Goal: Information Seeking & Learning: Check status

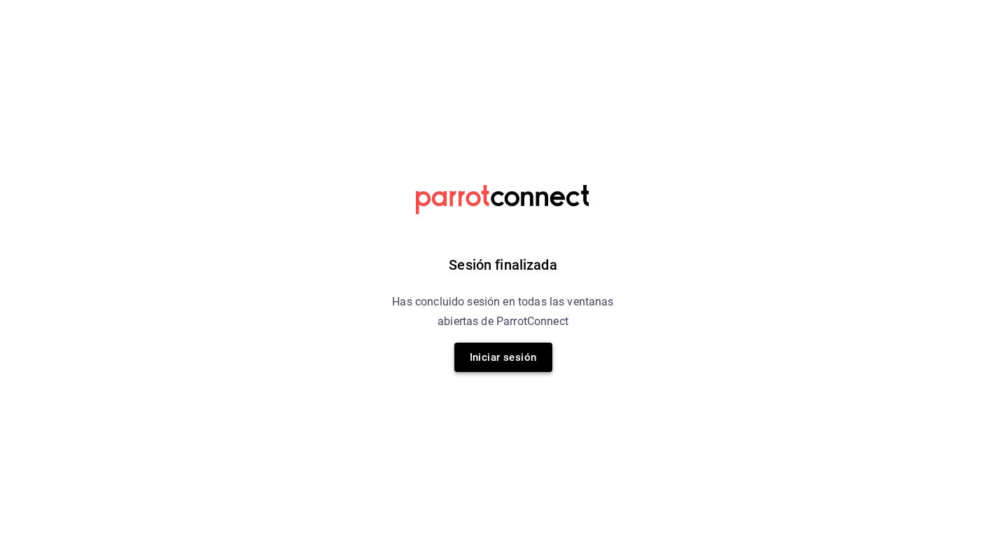
click at [491, 366] on button "Iniciar sesión" at bounding box center [503, 356] width 98 height 29
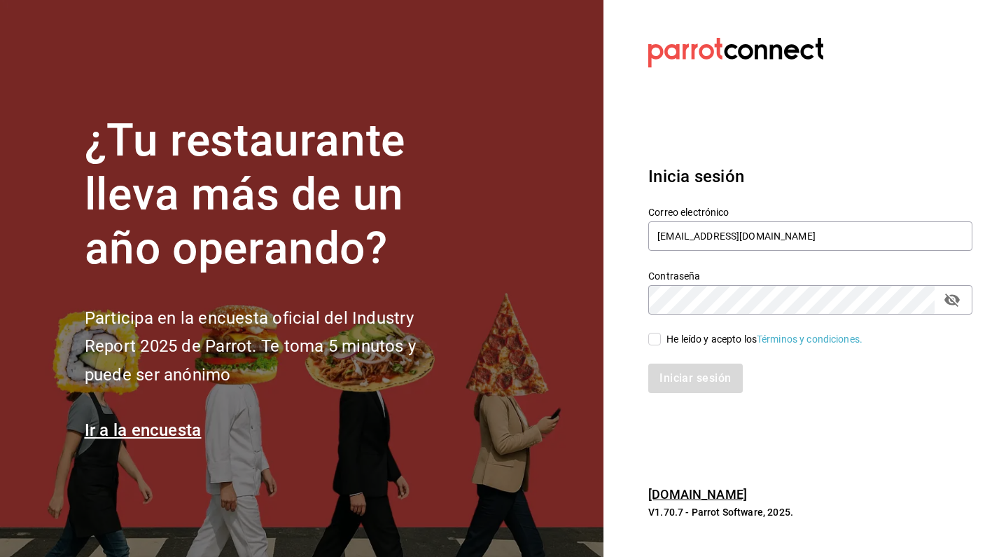
type input "[EMAIL_ADDRESS][DOMAIN_NAME]"
click at [663, 347] on div "Iniciar sesión" at bounding box center [801, 370] width 341 height 46
click at [660, 342] on input "He leído y acepto los Términos y condiciones." at bounding box center [654, 339] width 13 height 13
checkbox input "true"
click at [683, 381] on button "Iniciar sesión" at bounding box center [695, 377] width 94 height 29
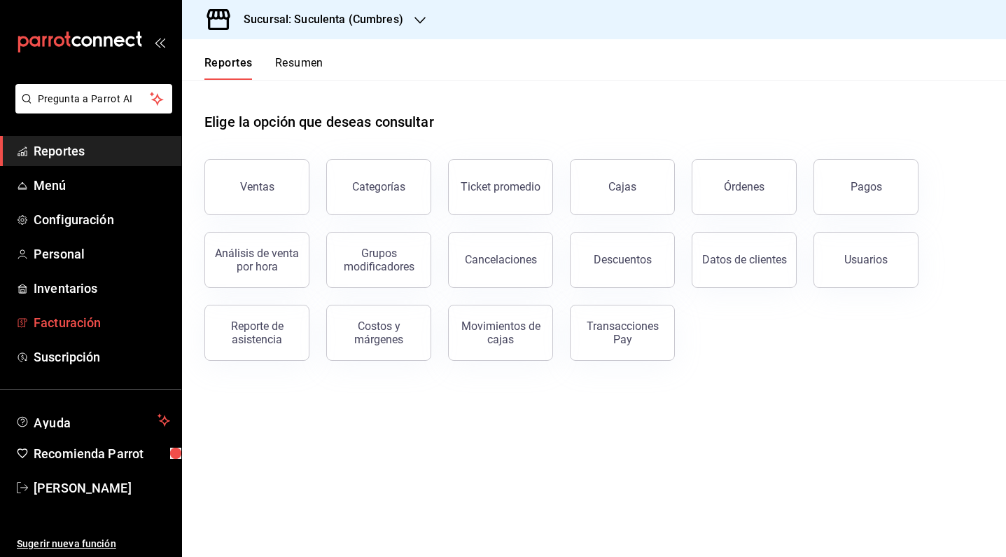
click at [91, 314] on span "Facturación" at bounding box center [102, 322] width 137 height 19
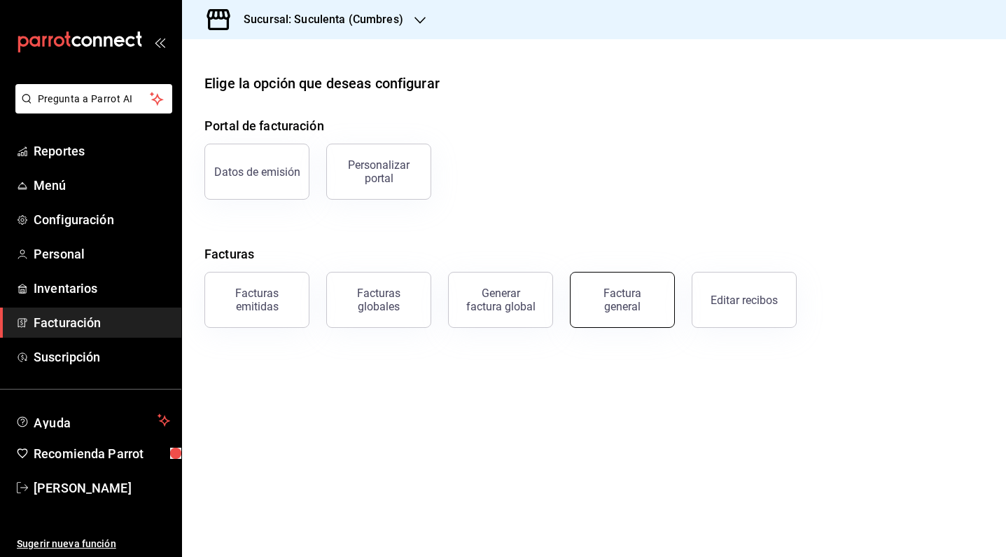
click at [609, 303] on div "Factura general" at bounding box center [622, 299] width 70 height 27
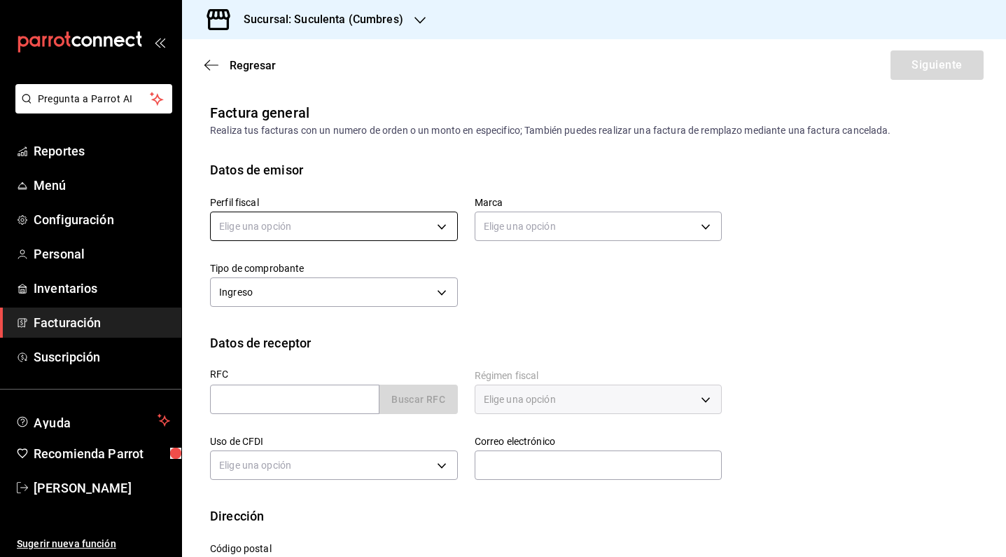
click at [438, 229] on body "Pregunta a Parrot AI Reportes Menú Configuración Personal Inventarios Facturaci…" at bounding box center [503, 278] width 1006 height 557
click at [402, 268] on ul "Elige una opción" at bounding box center [334, 271] width 246 height 37
click at [550, 302] on div at bounding box center [503, 278] width 1006 height 557
click at [518, 226] on body "Pregunta a Parrot AI Reportes Menú Configuración Personal Inventarios Facturaci…" at bounding box center [503, 278] width 1006 height 557
click at [395, 216] on div at bounding box center [503, 278] width 1006 height 557
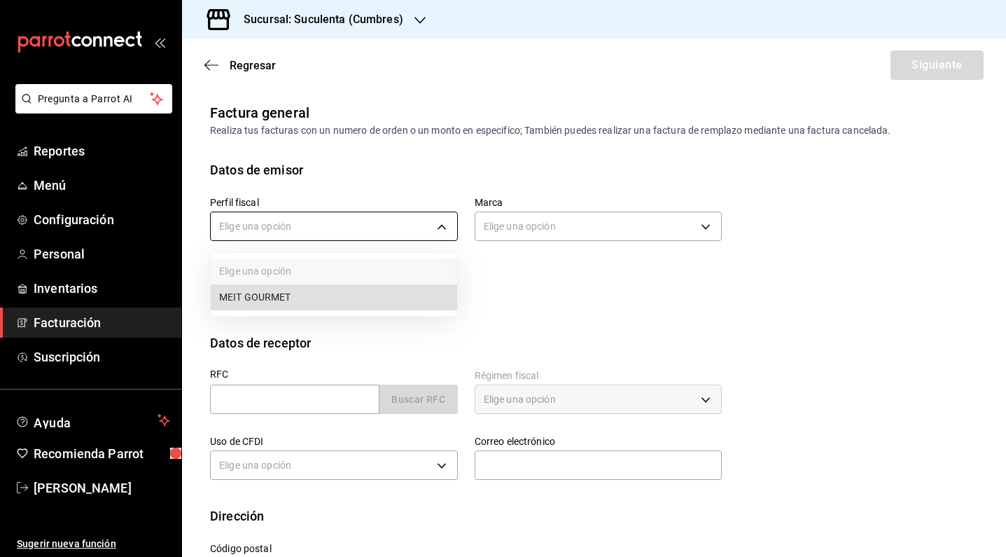
click at [403, 222] on body "Pregunta a Parrot AI Reportes Menú Configuración Personal Inventarios Facturaci…" at bounding box center [503, 278] width 1006 height 557
click at [390, 154] on div at bounding box center [503, 278] width 1006 height 557
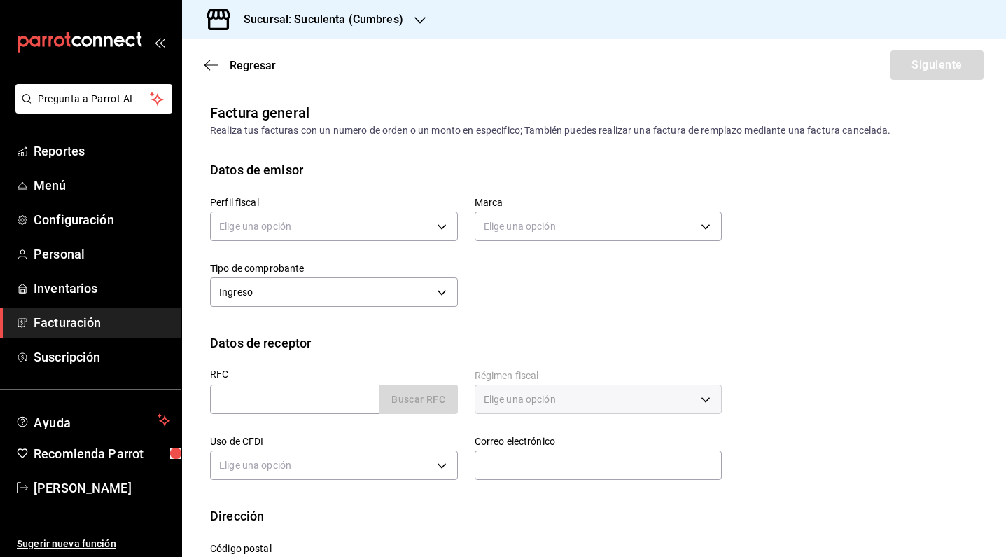
click at [398, 26] on h3 "Sucursal: Suculenta (Cumbres)" at bounding box center [317, 19] width 171 height 17
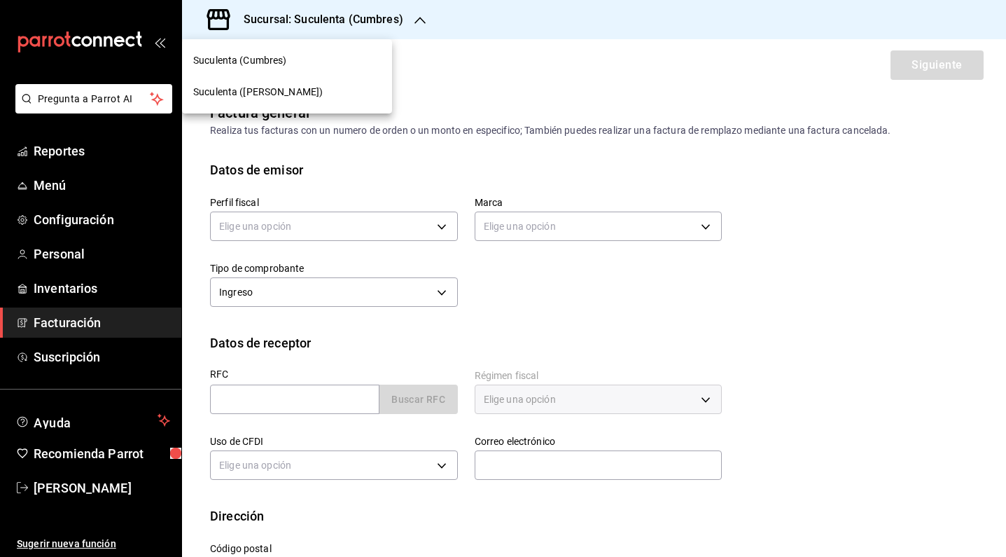
click at [286, 91] on div "Suculenta ([PERSON_NAME])" at bounding box center [287, 92] width 188 height 15
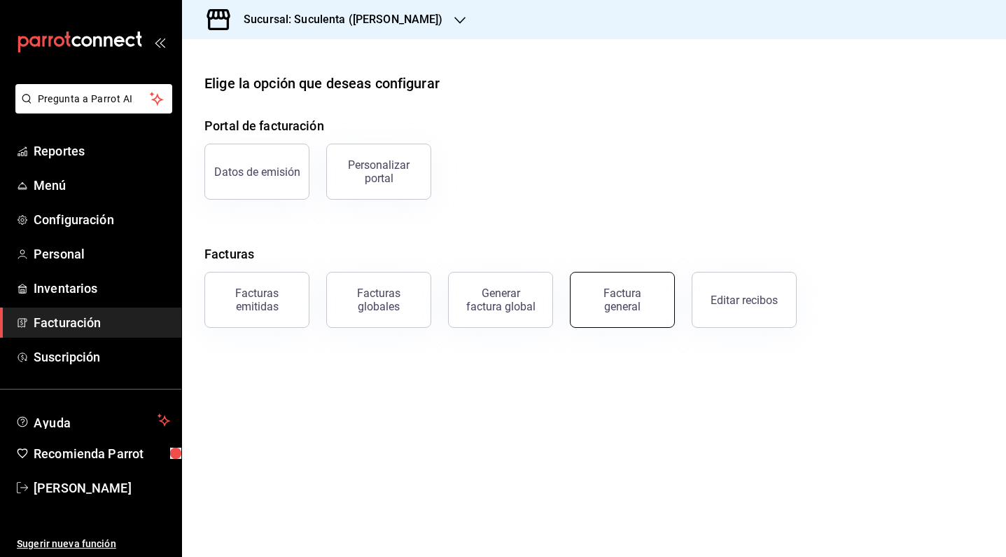
click at [650, 302] on div "Factura general" at bounding box center [622, 299] width 70 height 27
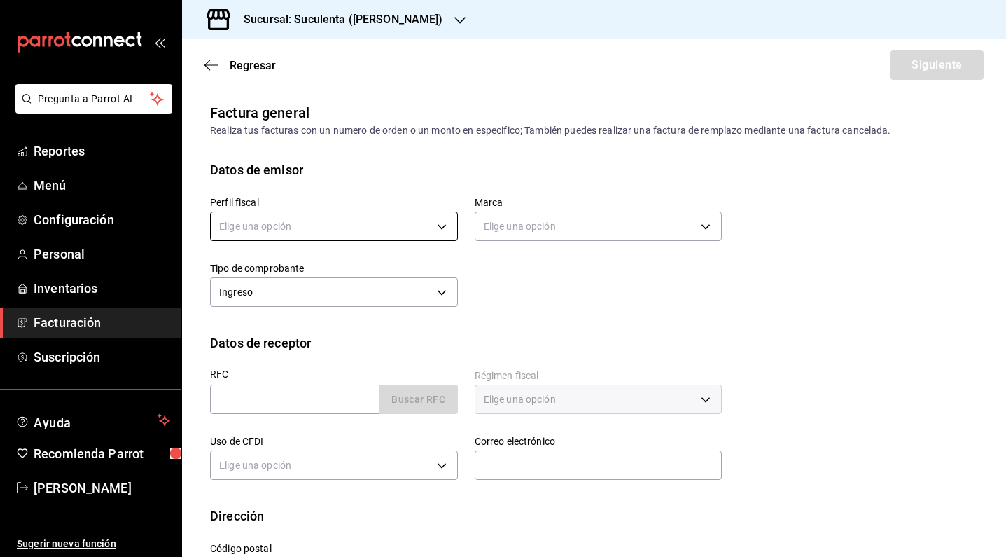
click at [395, 232] on body "Pregunta a Parrot AI Reportes Menú Configuración Personal Inventarios Facturaci…" at bounding box center [503, 278] width 1006 height 557
click at [333, 309] on li "MEIT GOURMET" at bounding box center [334, 297] width 246 height 26
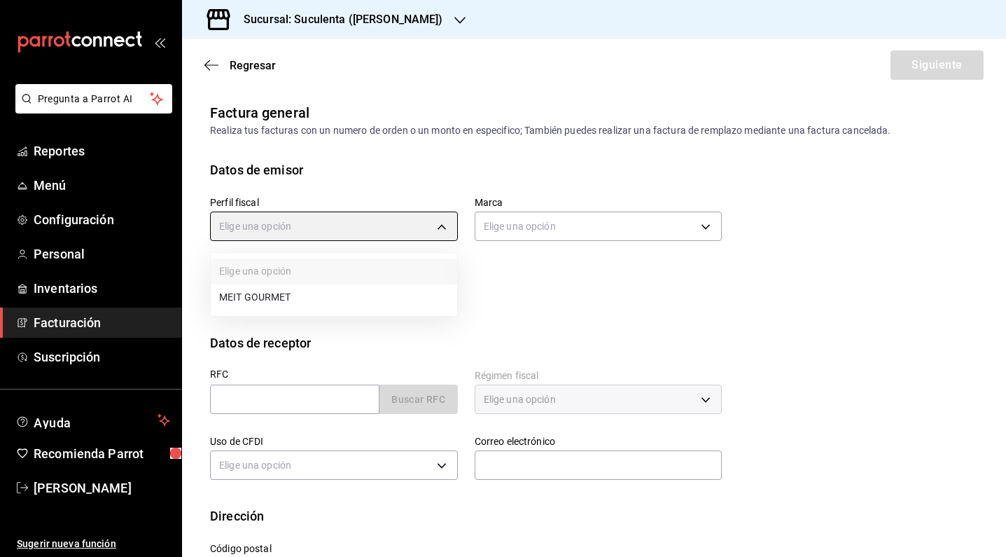
type input "886dc30f-6bd3-4f8d-a8e7-0c85af0d8c12"
type input "47b70a34-a92e-42a6-983c-aa621db239ac"
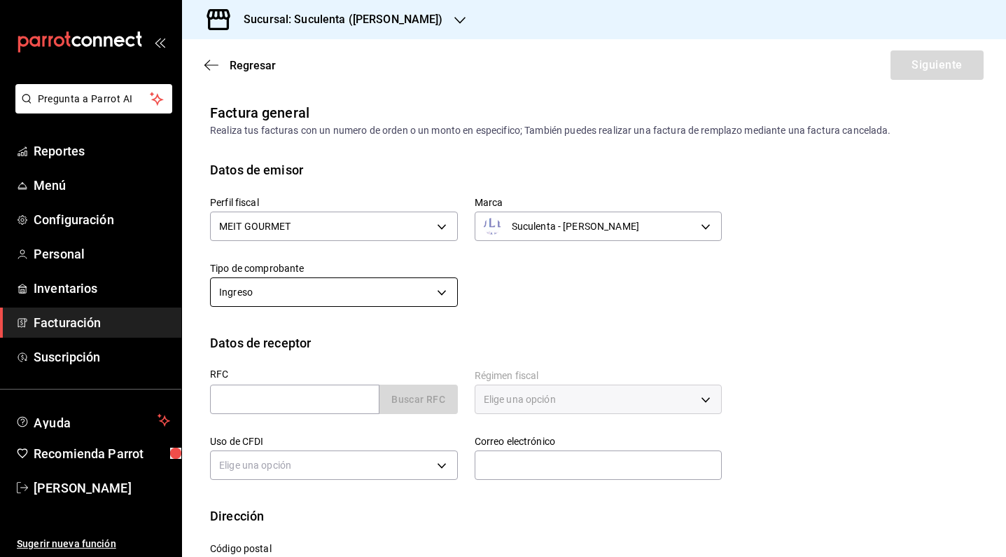
click at [436, 287] on body "Pregunta a Parrot AI Reportes Menú Configuración Personal Inventarios Facturaci…" at bounding box center [503, 278] width 1006 height 557
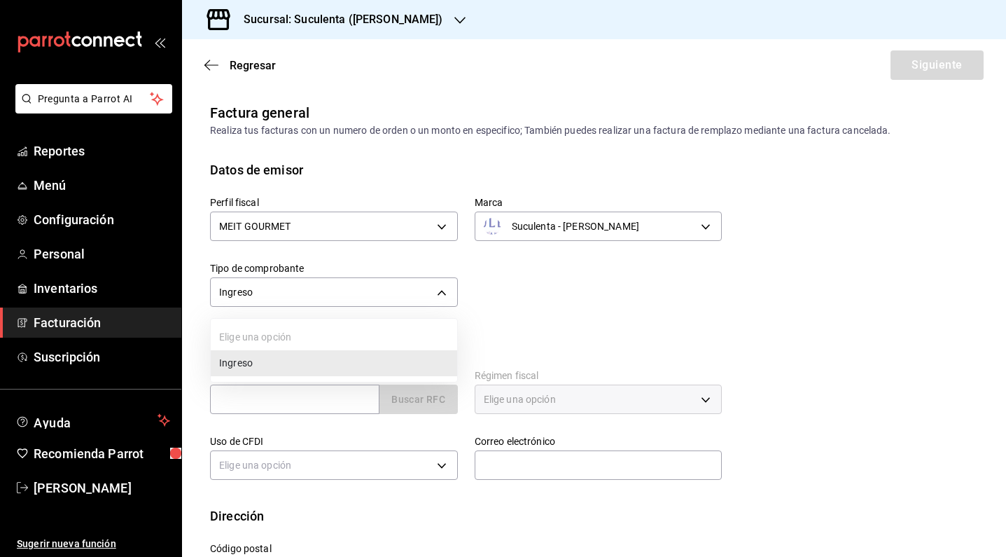
click at [393, 361] on li "Ingreso" at bounding box center [334, 363] width 246 height 26
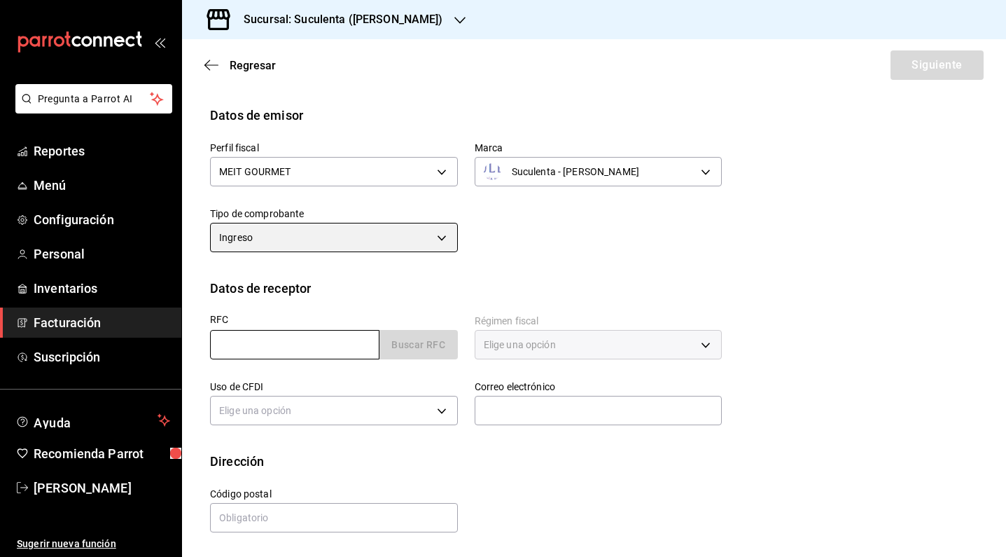
scroll to position [55, 0]
click at [322, 344] on input "text" at bounding box center [294, 344] width 169 height 29
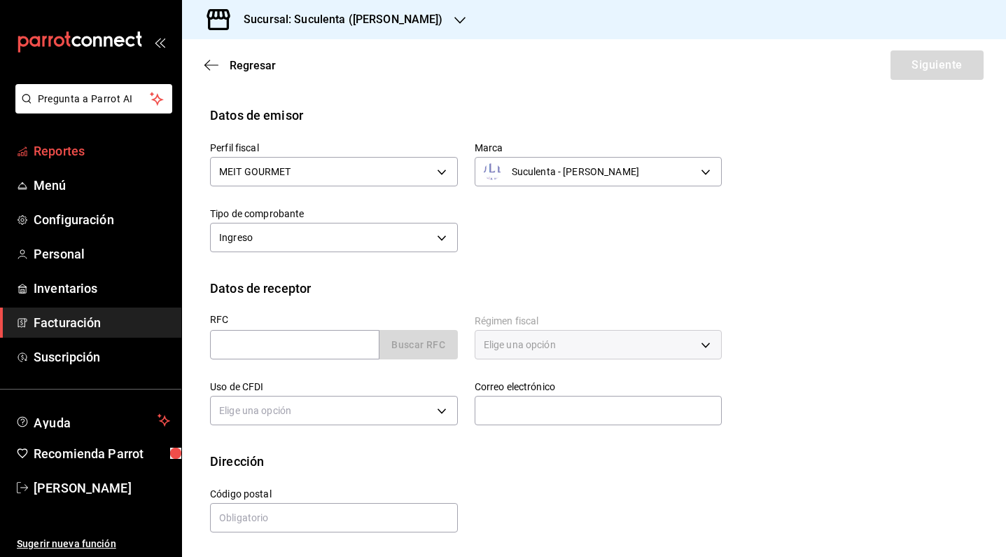
click at [71, 158] on span "Reportes" at bounding box center [102, 150] width 137 height 19
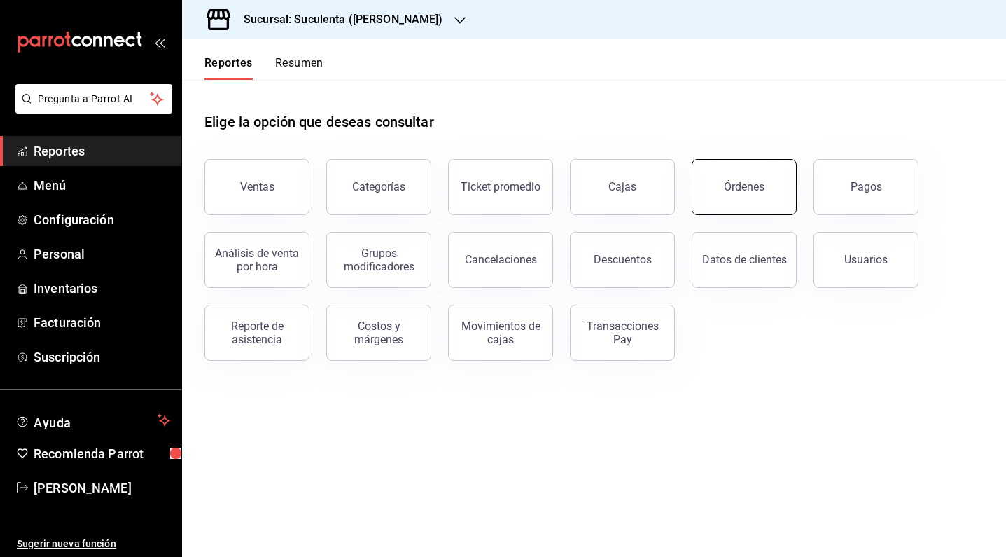
click at [742, 190] on div "Órdenes" at bounding box center [744, 186] width 41 height 13
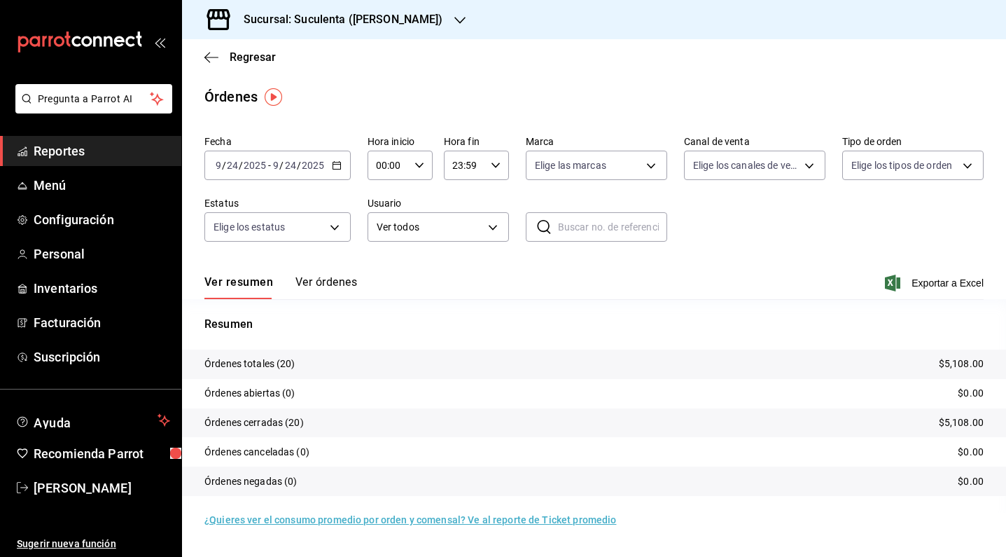
click at [587, 227] on input "text" at bounding box center [612, 227] width 109 height 28
type input "15177"
click at [592, 218] on input "15177" at bounding box center [612, 227] width 109 height 28
click at [547, 225] on icon at bounding box center [544, 226] width 17 height 17
click at [557, 170] on body "Pregunta a Parrot AI Reportes Menú Configuración Personal Inventarios Facturaci…" at bounding box center [503, 278] width 1006 height 557
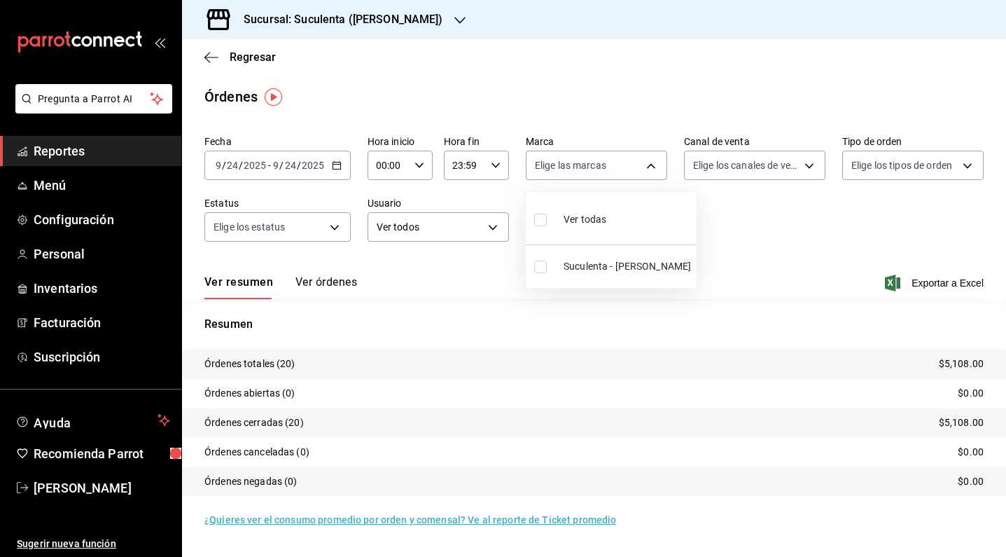
click at [543, 263] on input "checkbox" at bounding box center [540, 266] width 13 height 13
checkbox input "true"
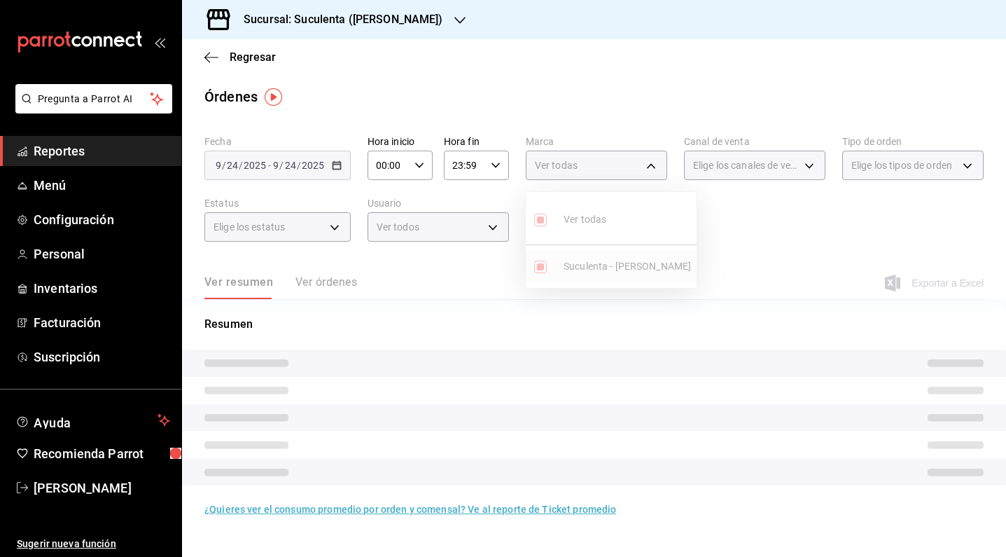
type input "47b70a34-a92e-42a6-983c-aa621db239ac"
checkbox input "true"
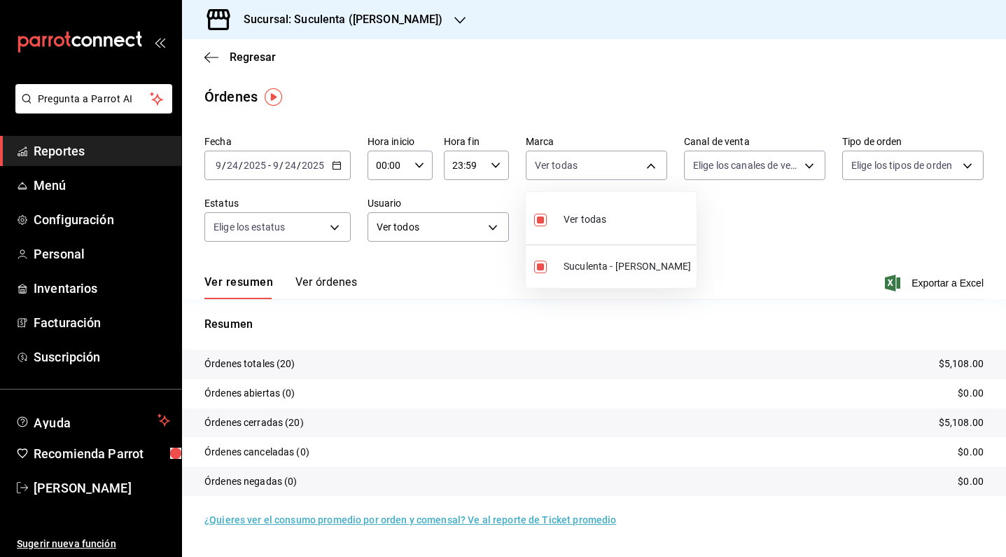
click at [722, 222] on div at bounding box center [503, 278] width 1006 height 557
click at [627, 228] on input "15177" at bounding box center [612, 227] width 109 height 28
click at [212, 53] on icon "button" at bounding box center [211, 57] width 14 height 13
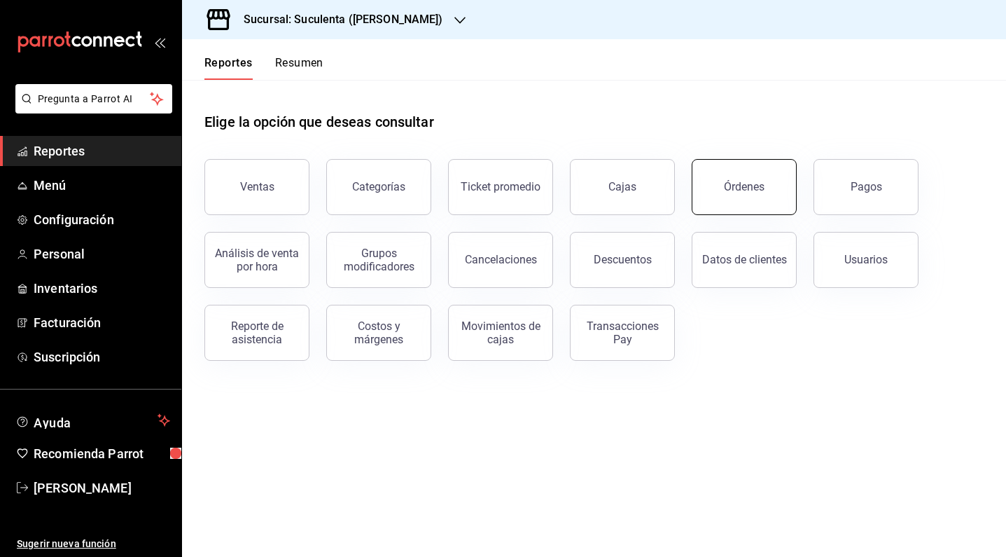
click at [724, 176] on button "Órdenes" at bounding box center [744, 187] width 105 height 56
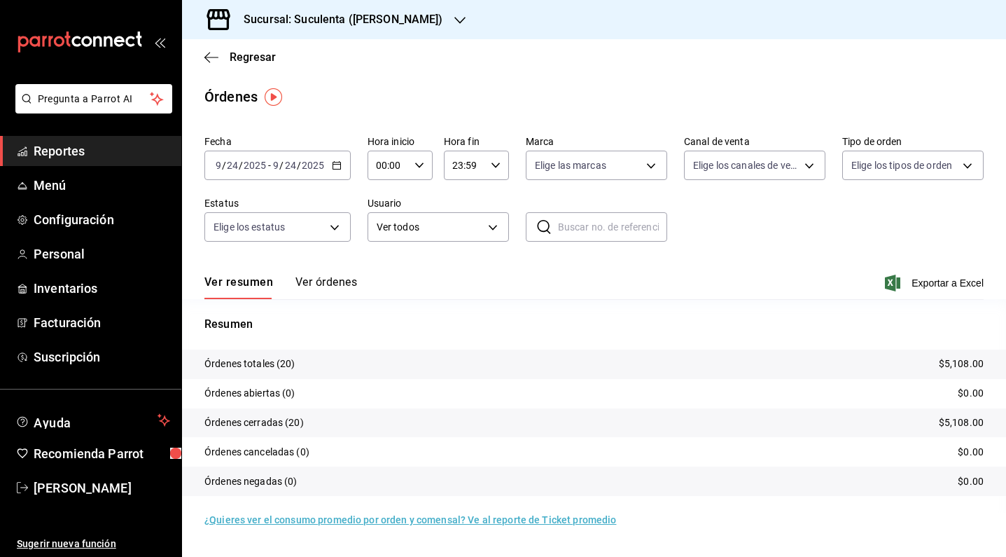
click at [328, 161] on div "[DATE] [DATE] - [DATE] [DATE]" at bounding box center [277, 165] width 146 height 29
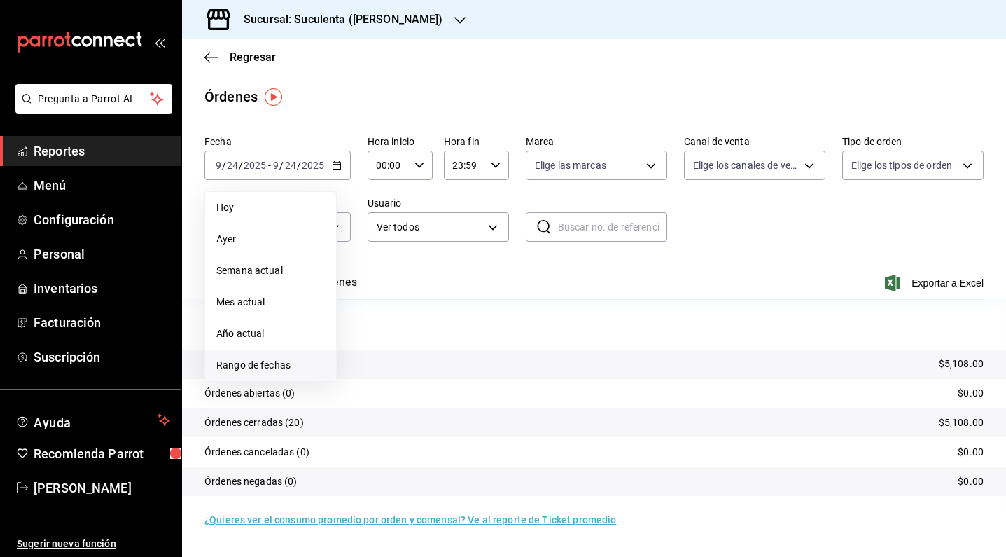
click at [267, 360] on span "Rango de fechas" at bounding box center [270, 365] width 109 height 15
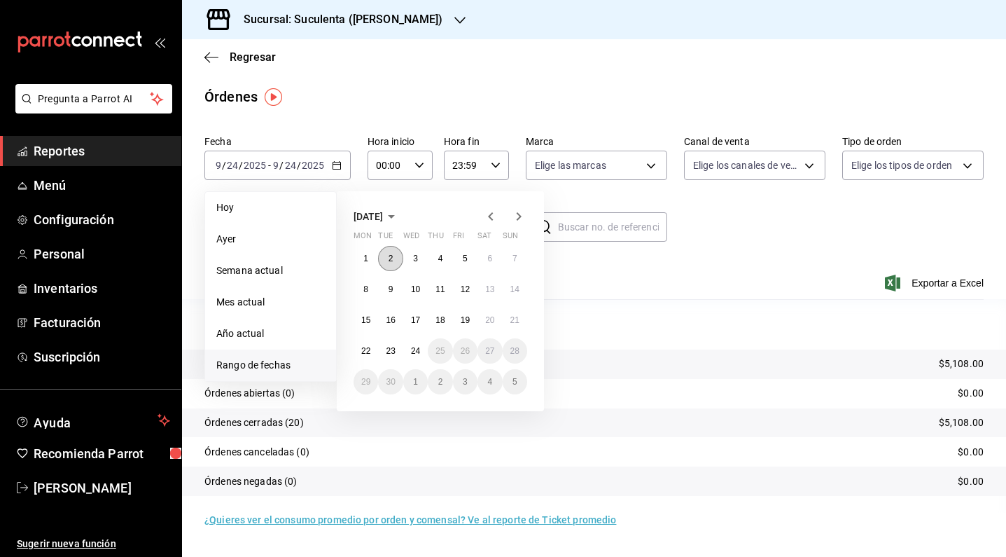
click at [391, 264] on button "2" at bounding box center [390, 258] width 25 height 25
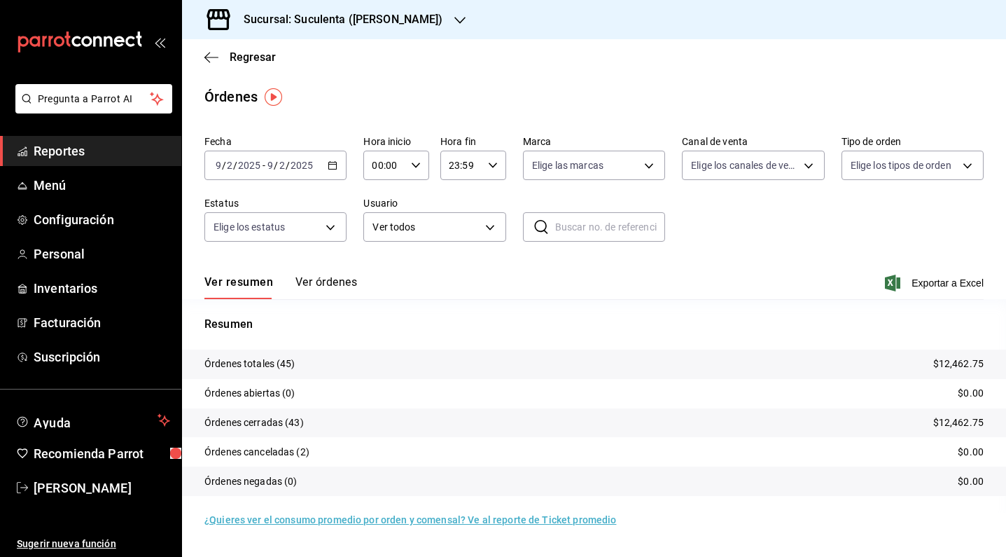
click at [321, 293] on button "Ver órdenes" at bounding box center [326, 287] width 62 height 24
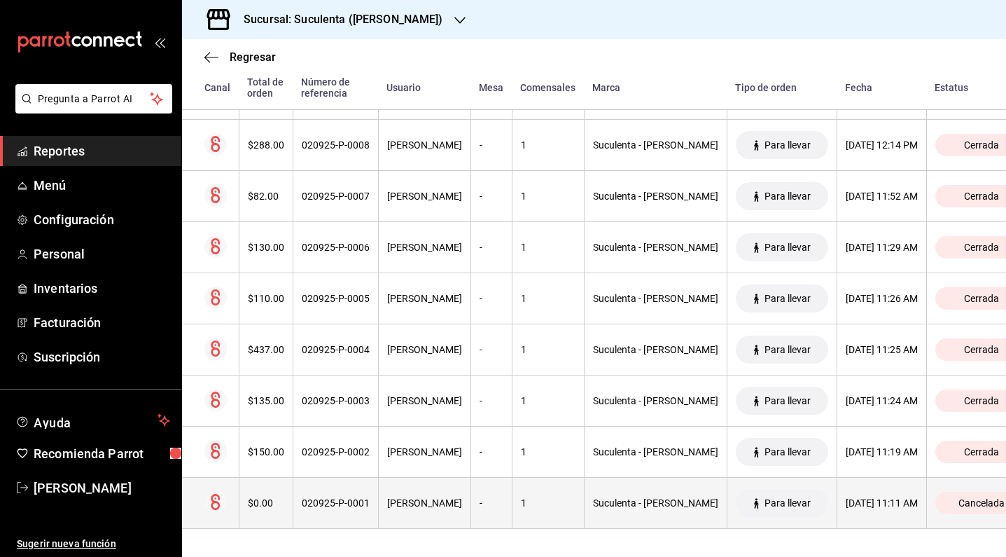
click at [521, 508] on div "1" at bounding box center [548, 502] width 55 height 11
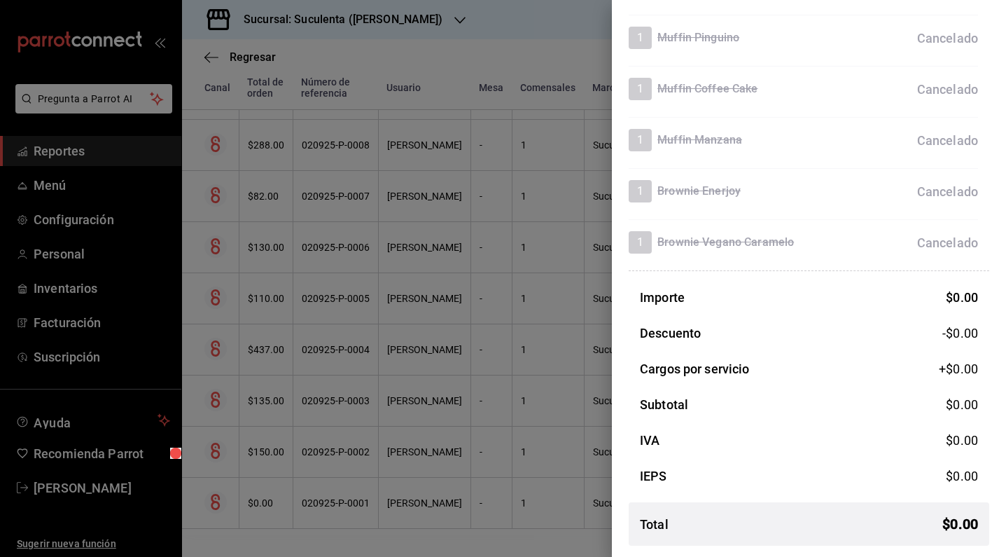
scroll to position [292, 0]
click at [527, 230] on div at bounding box center [503, 278] width 1006 height 557
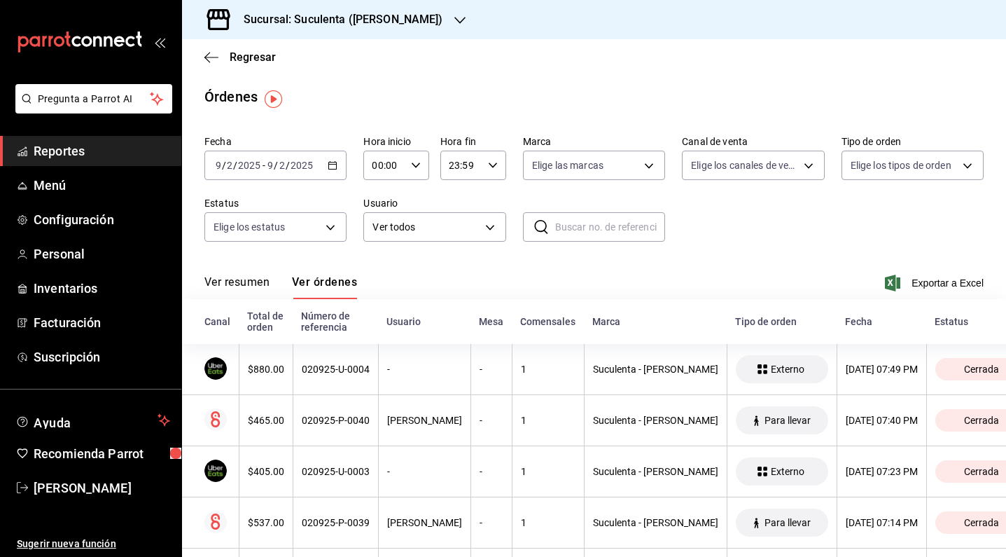
scroll to position [0, 0]
click at [69, 176] on span "Menú" at bounding box center [102, 185] width 137 height 19
